Goal: Navigation & Orientation: Understand site structure

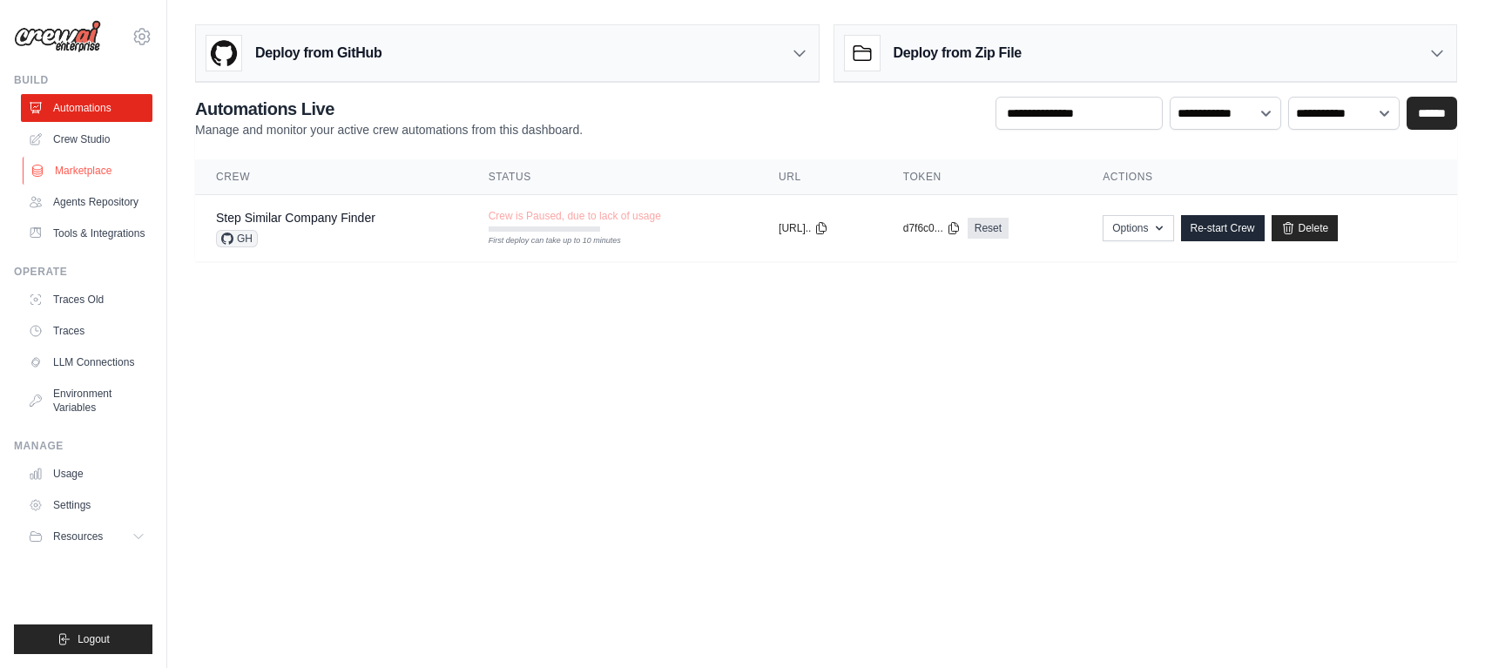
click at [86, 169] on link "Marketplace" at bounding box center [89, 171] width 132 height 28
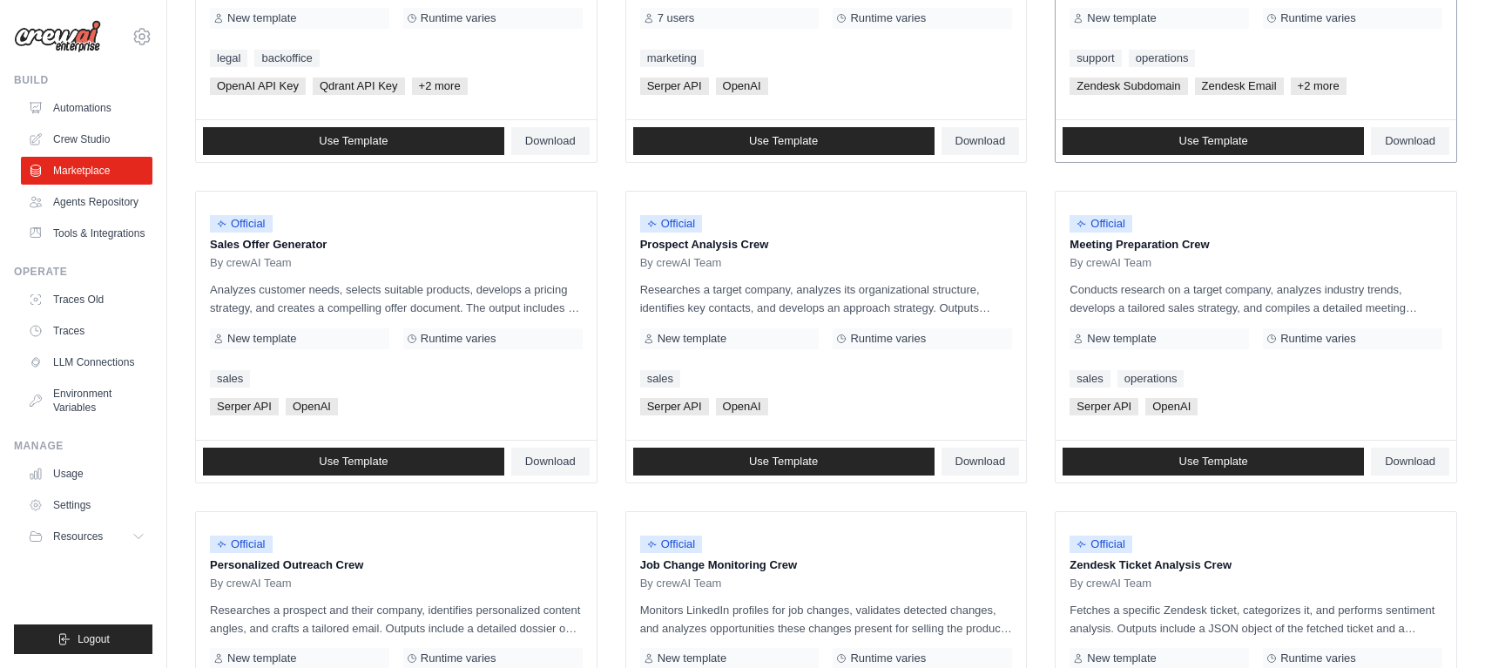
scroll to position [370, 0]
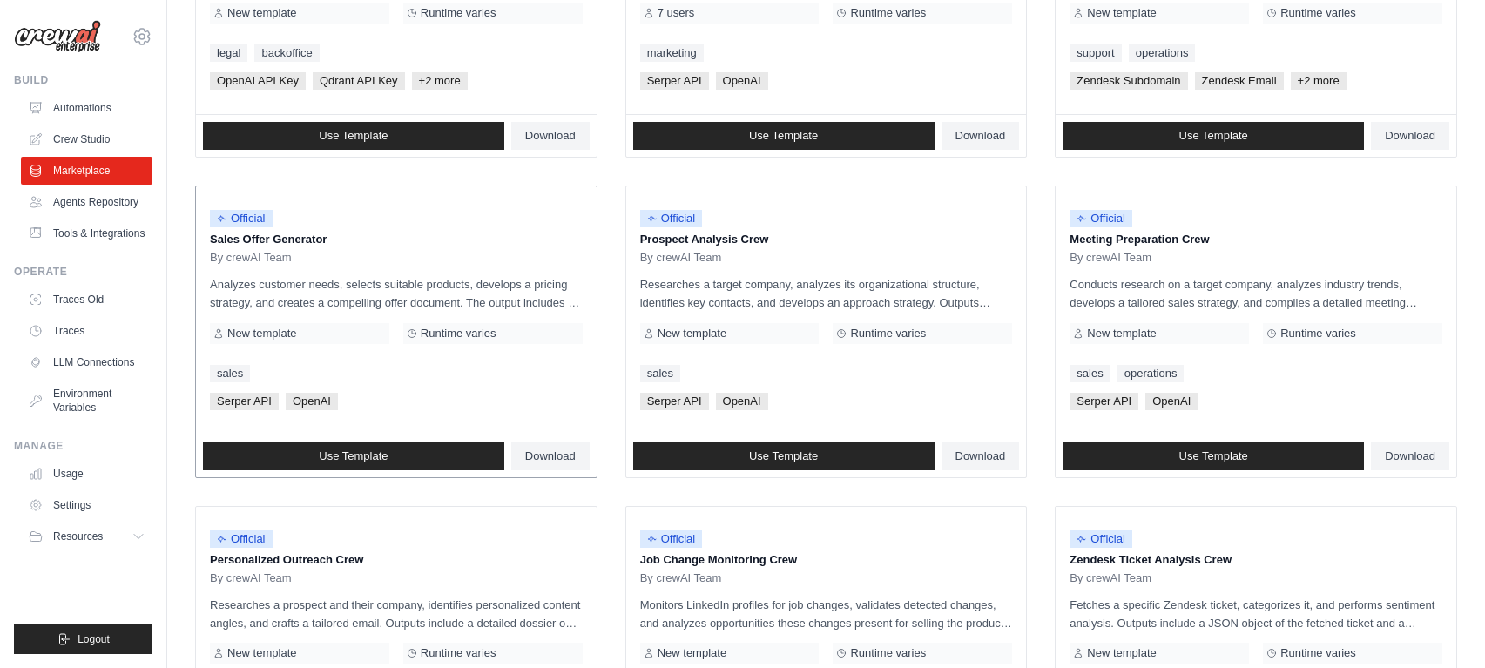
drag, startPoint x: 248, startPoint y: 241, endPoint x: 299, endPoint y: 240, distance: 50.6
click at [299, 240] on p "Sales Offer Generator" at bounding box center [396, 239] width 373 height 17
drag, startPoint x: 675, startPoint y: 240, endPoint x: 727, endPoint y: 238, distance: 52.3
click at [726, 238] on p "Prospect Analysis Crew" at bounding box center [826, 239] width 373 height 17
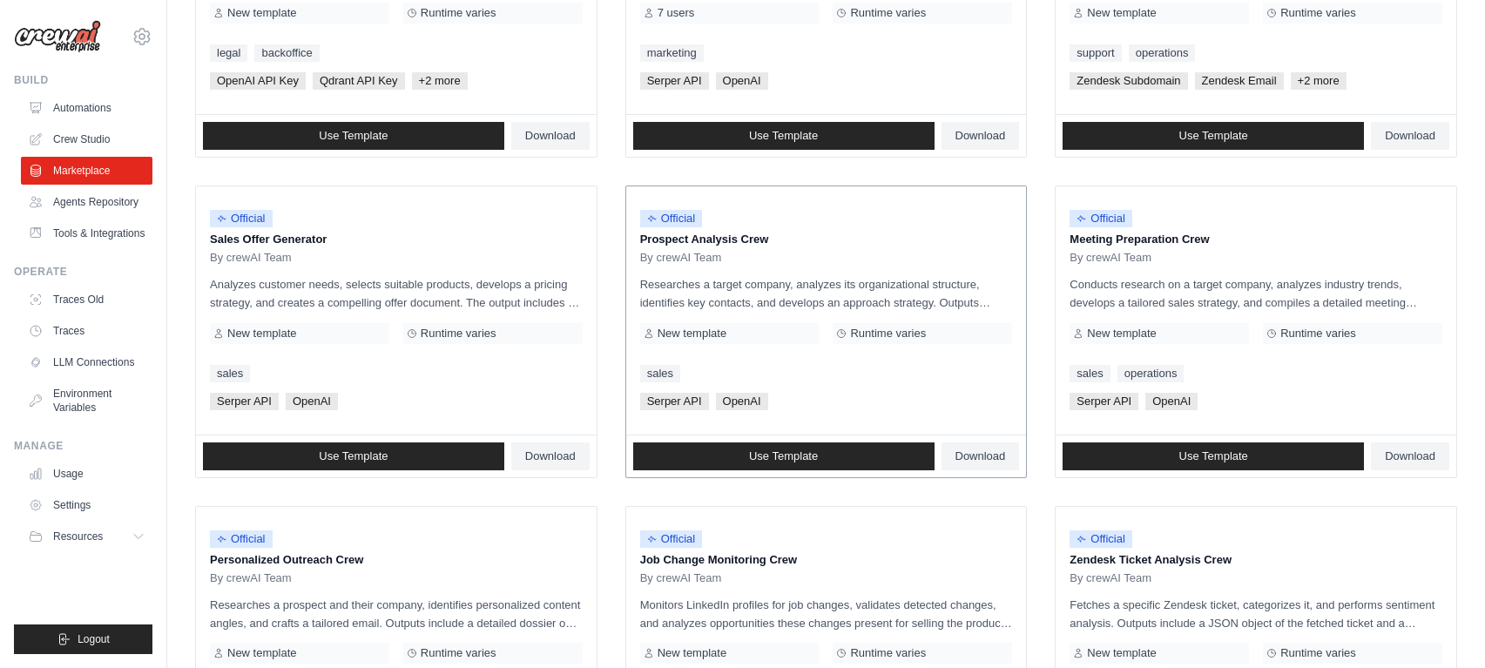
click at [727, 238] on p "Prospect Analysis Crew" at bounding box center [826, 239] width 373 height 17
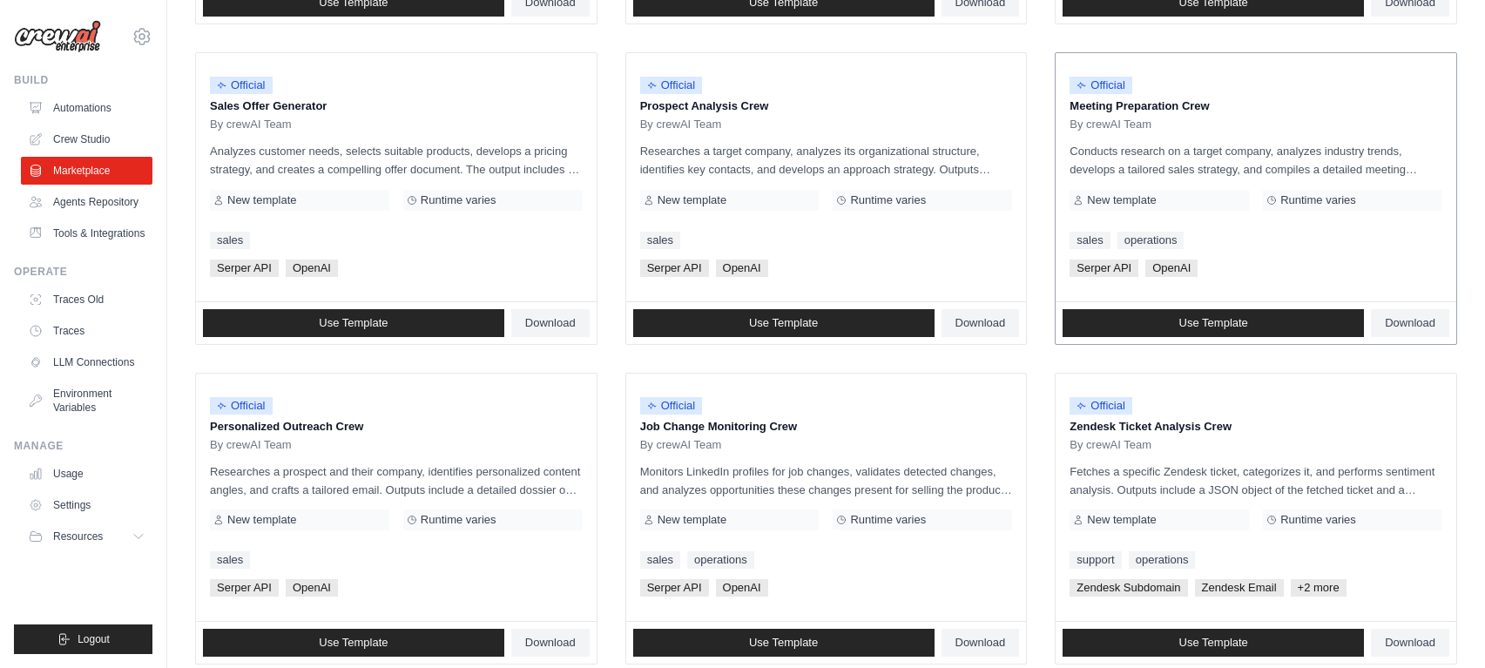
scroll to position [504, 0]
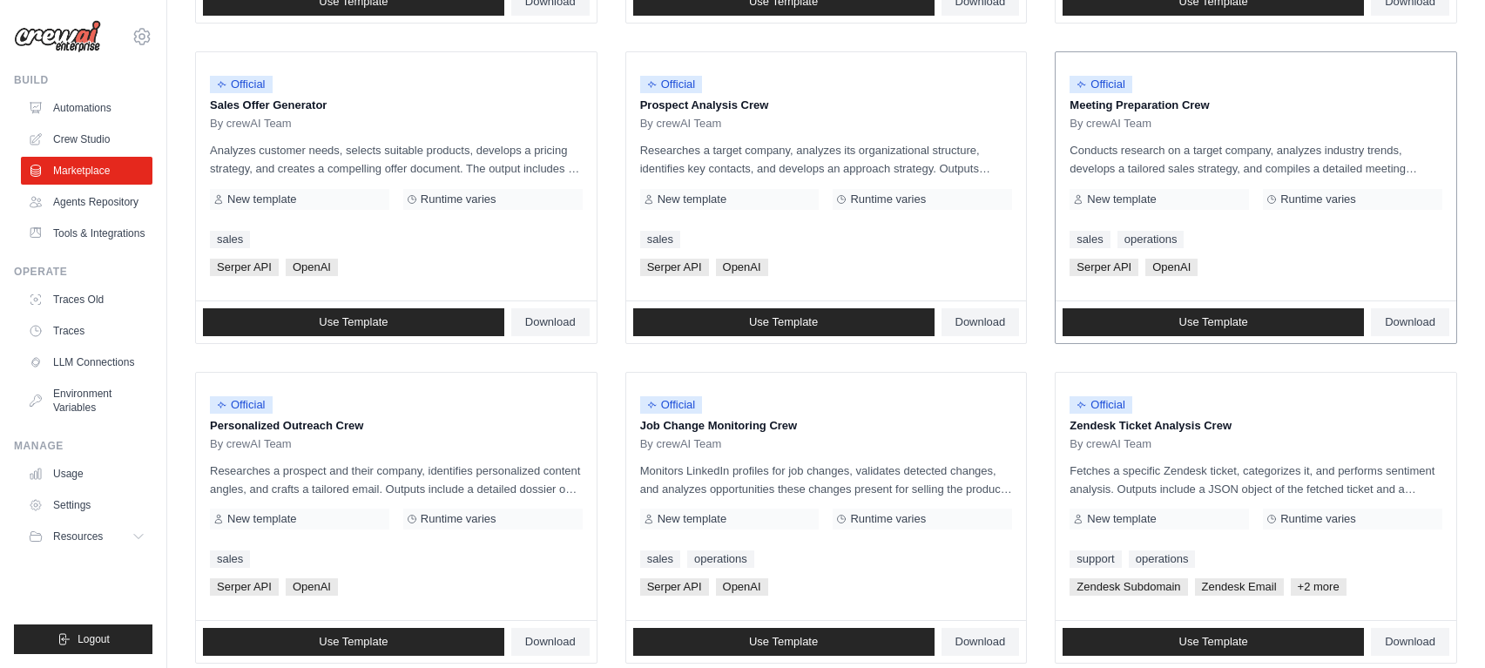
drag, startPoint x: 1090, startPoint y: 106, endPoint x: 1186, endPoint y: 105, distance: 96.7
click at [1181, 105] on p "Meeting Preparation Crew" at bounding box center [1256, 105] width 373 height 17
click at [1186, 105] on p "Meeting Preparation Crew" at bounding box center [1256, 105] width 373 height 17
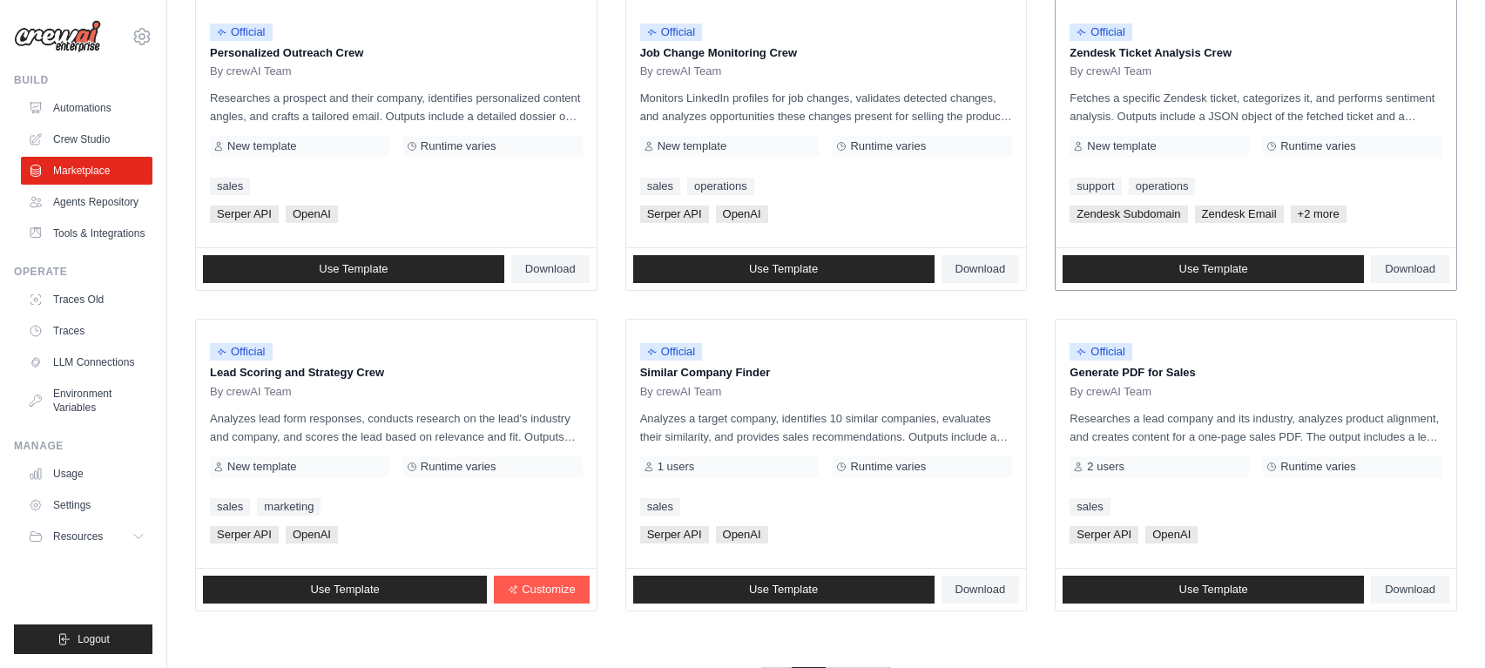
scroll to position [946, 0]
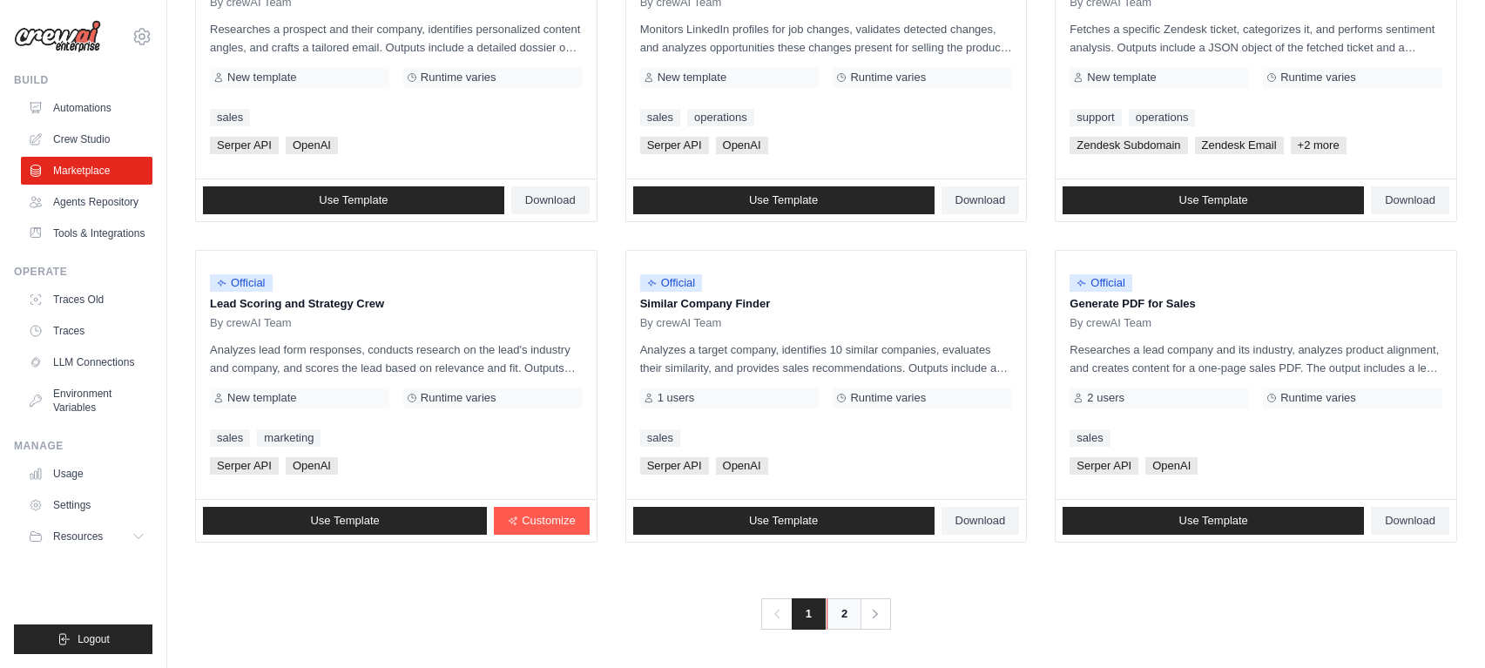
click at [841, 612] on link "2" at bounding box center [844, 613] width 35 height 31
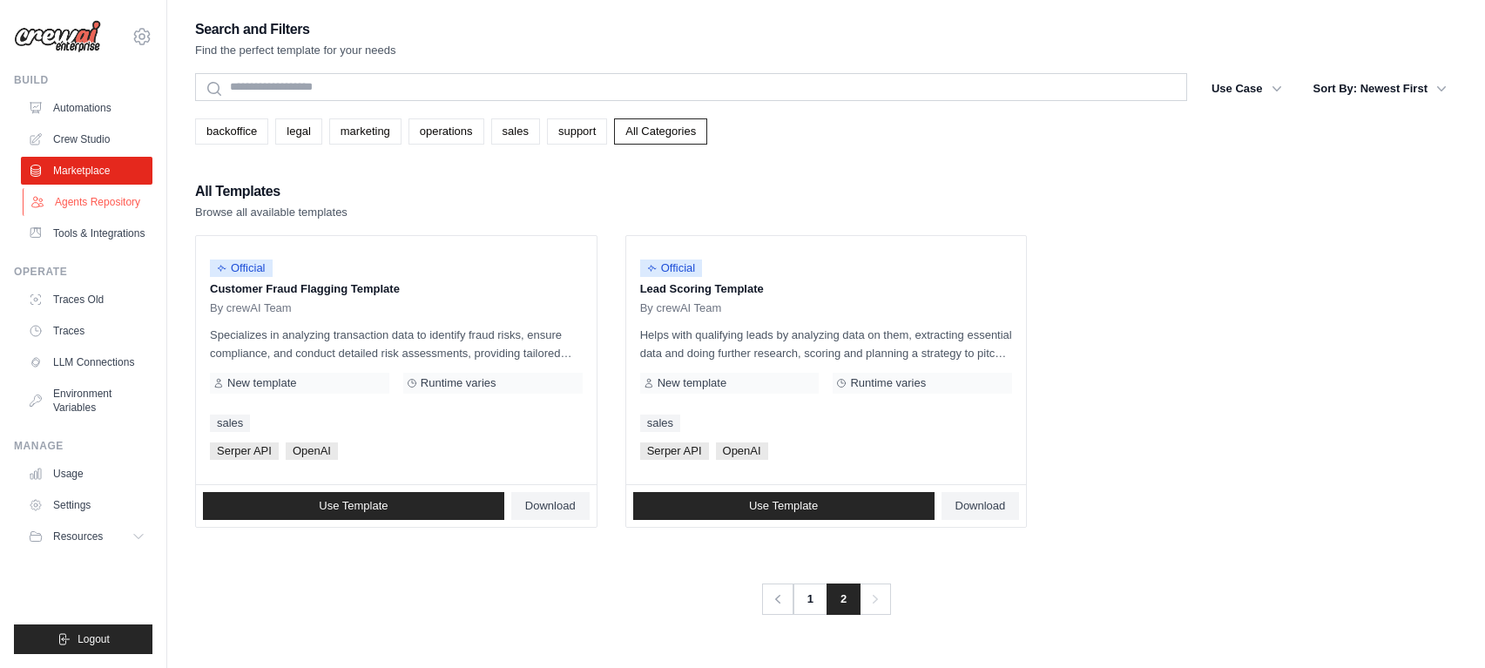
click at [89, 204] on link "Agents Repository" at bounding box center [89, 202] width 132 height 28
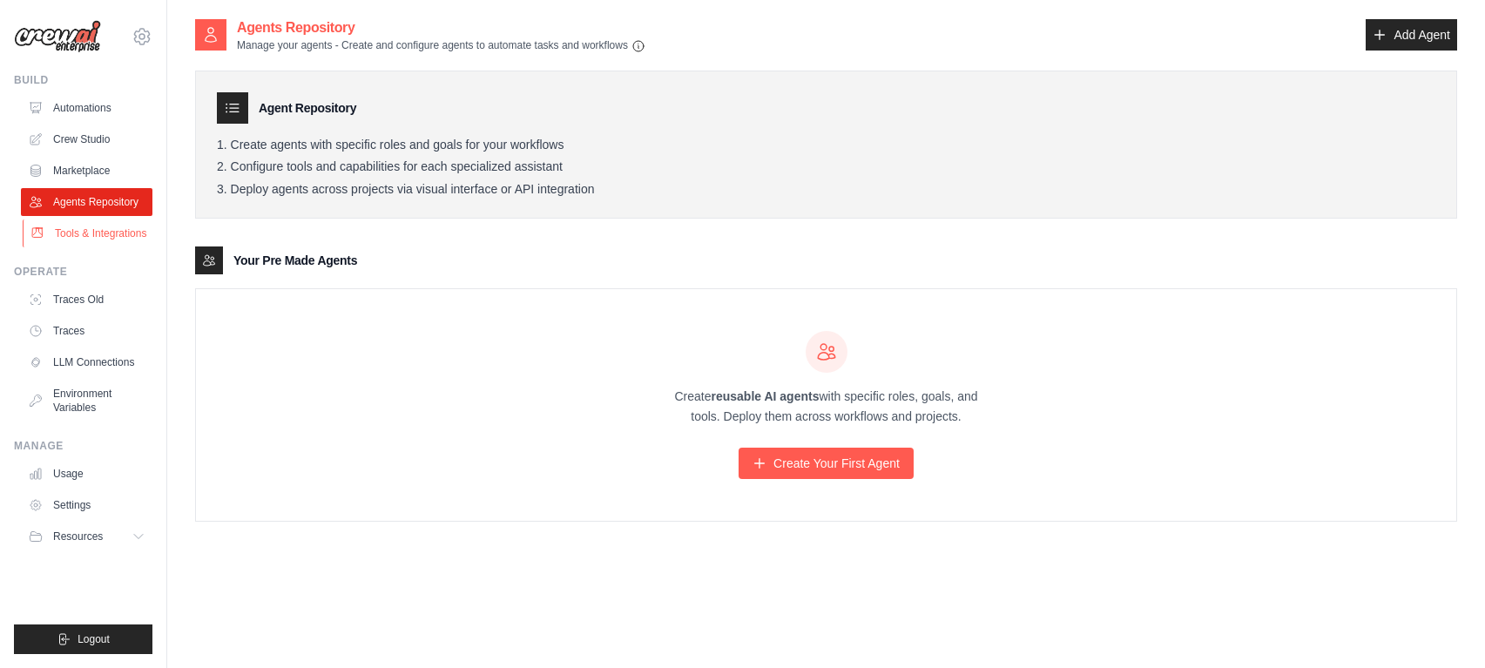
click at [84, 232] on link "Tools & Integrations" at bounding box center [89, 234] width 132 height 28
